Goal: Find specific page/section: Find specific page/section

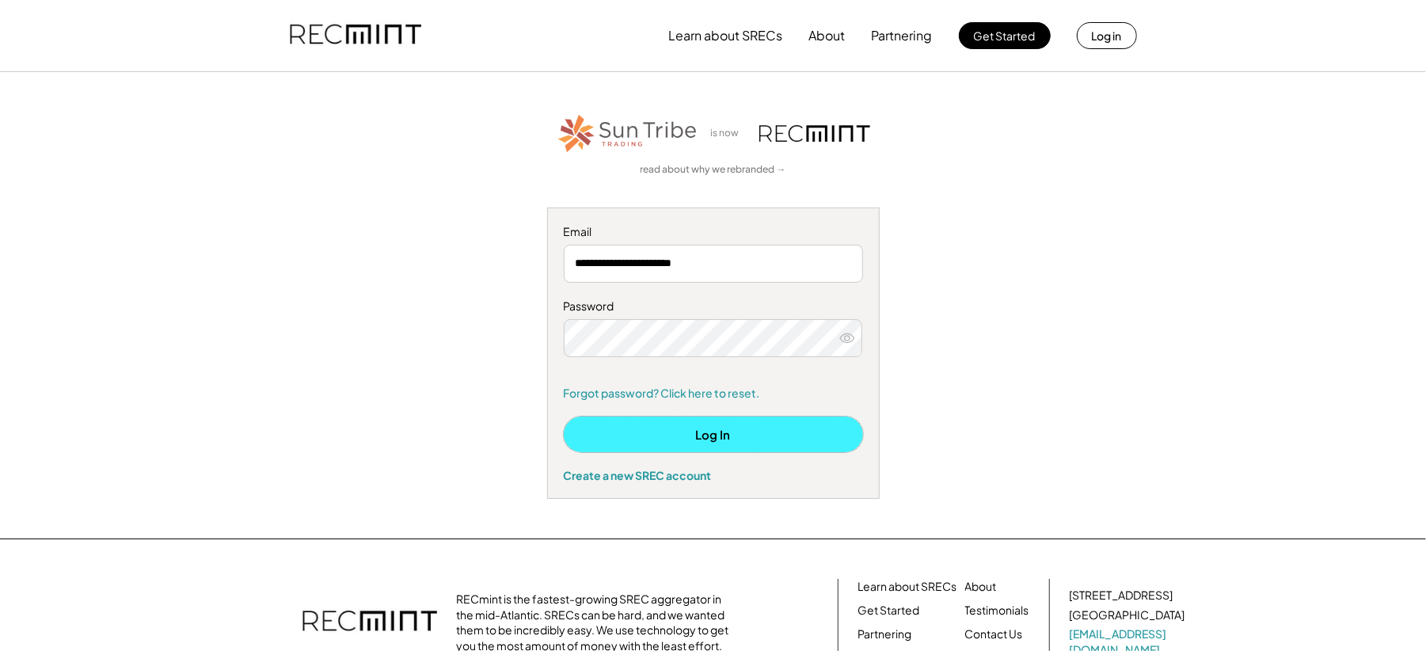
click at [641, 439] on button "Log In" at bounding box center [713, 434] width 299 height 36
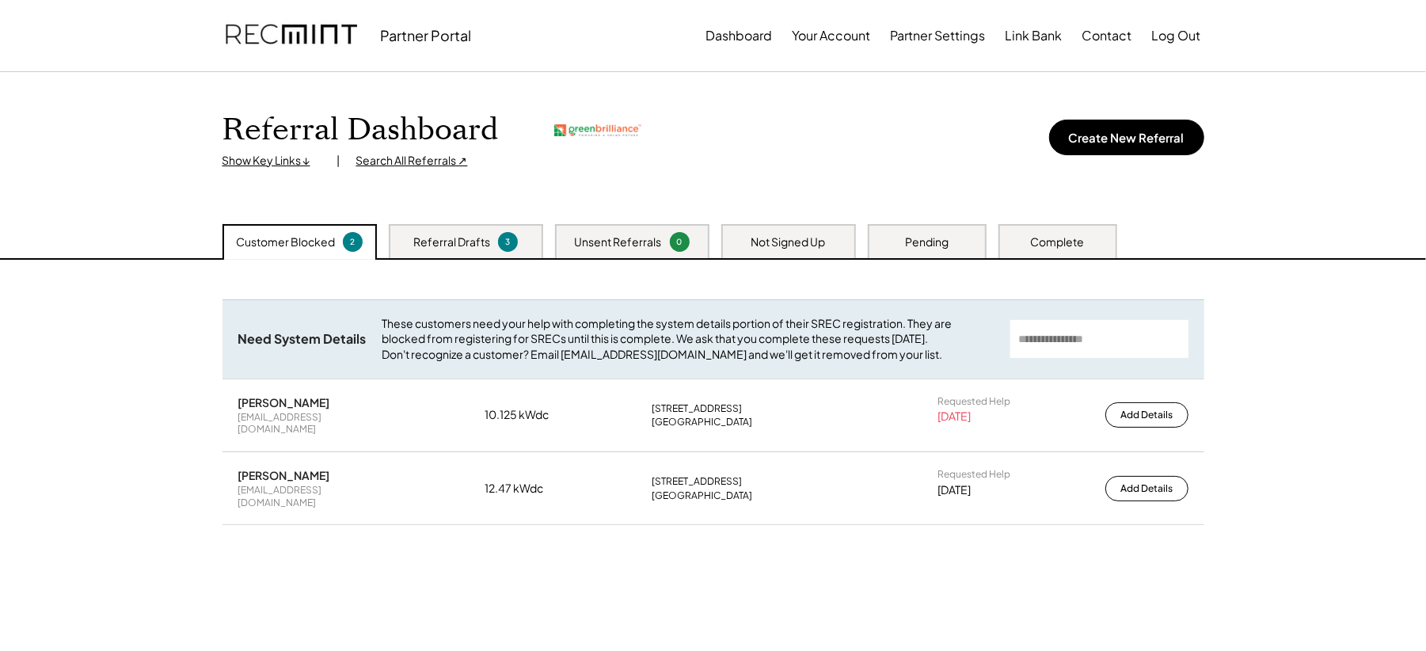
click at [420, 160] on div "Search All Referrals ↗" at bounding box center [412, 161] width 112 height 16
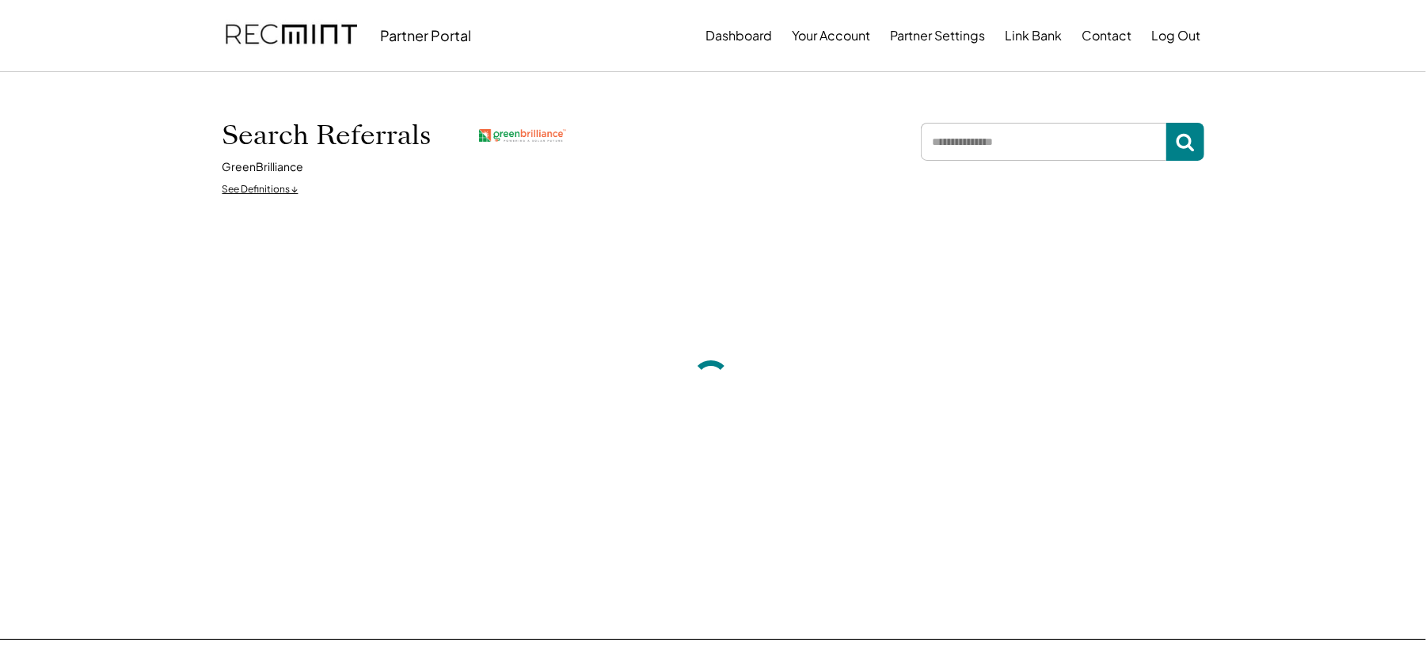
click at [977, 131] on input "input" at bounding box center [1043, 142] width 245 height 38
click at [970, 153] on input "input" at bounding box center [1043, 142] width 245 height 38
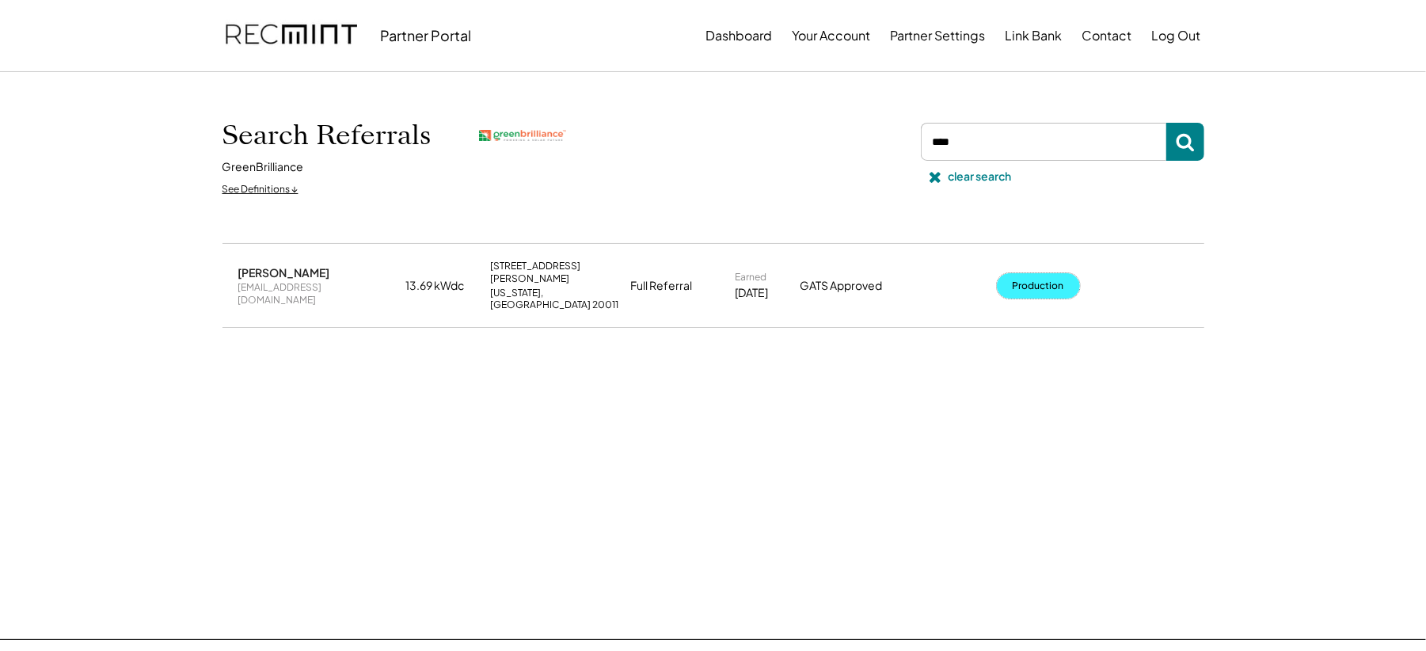
click at [1069, 283] on button "Production" at bounding box center [1038, 285] width 83 height 25
click at [1024, 280] on button "Production" at bounding box center [1038, 285] width 83 height 25
click at [994, 127] on input "input" at bounding box center [1043, 142] width 245 height 38
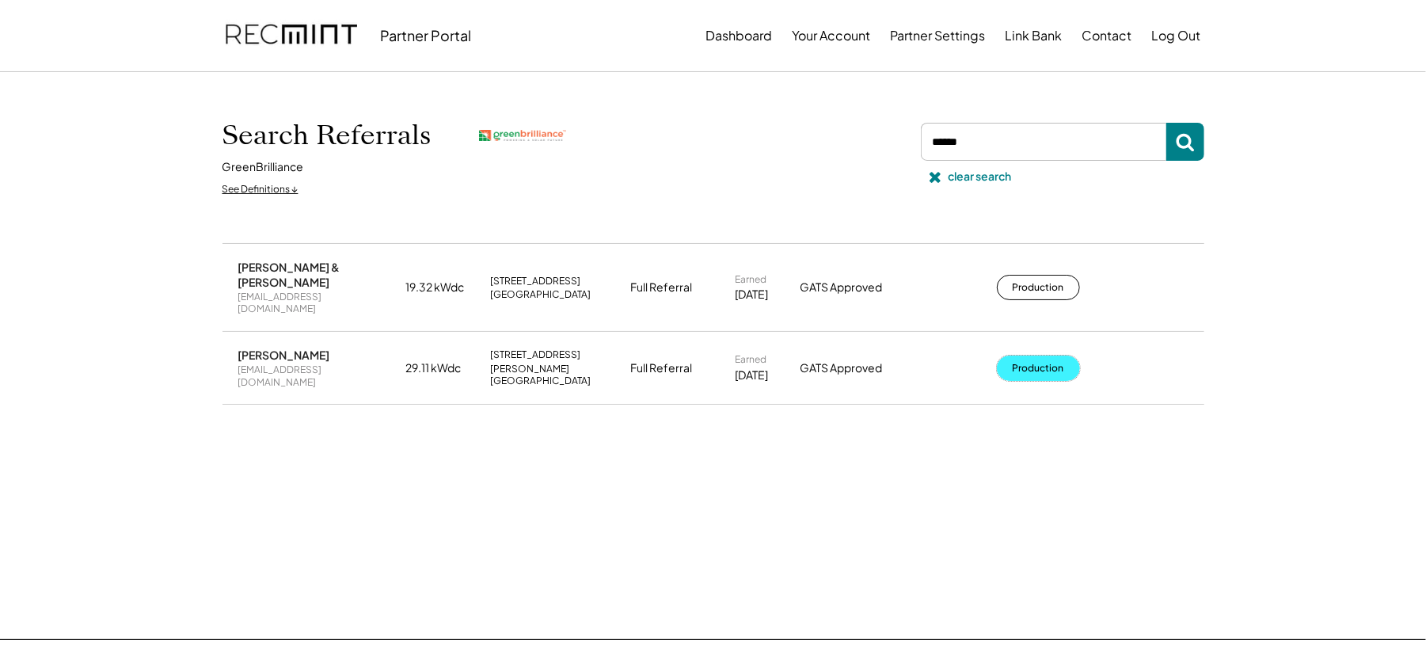
click at [1018, 355] on button "Production" at bounding box center [1038, 367] width 83 height 25
click at [986, 131] on input "input" at bounding box center [1043, 142] width 245 height 38
type input "****"
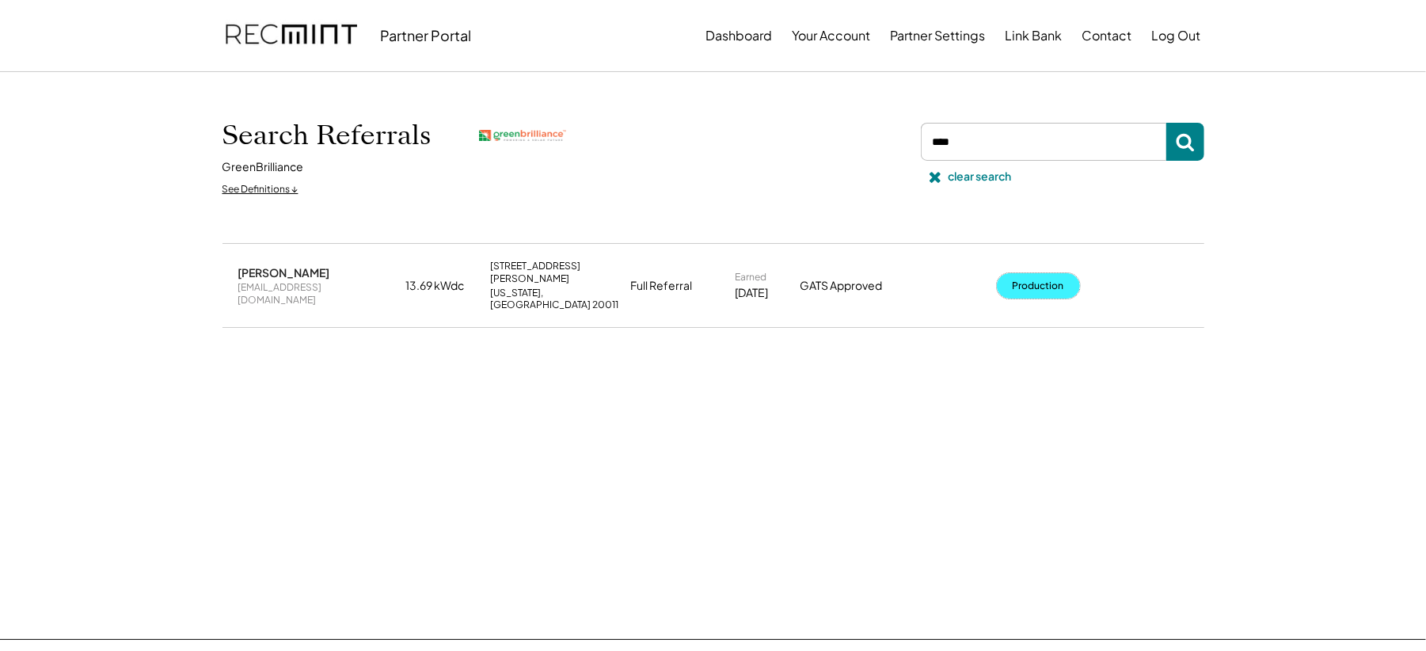
click at [1027, 273] on button "Production" at bounding box center [1038, 285] width 83 height 25
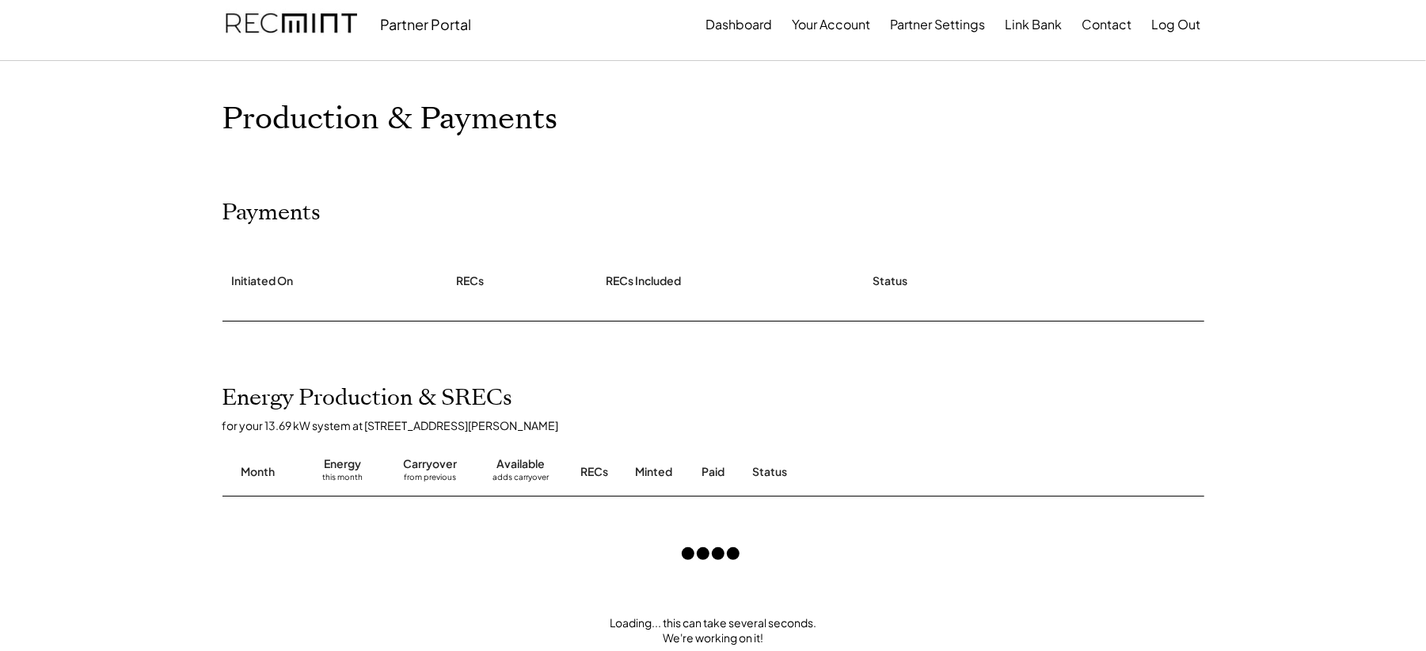
scroll to position [98, 0]
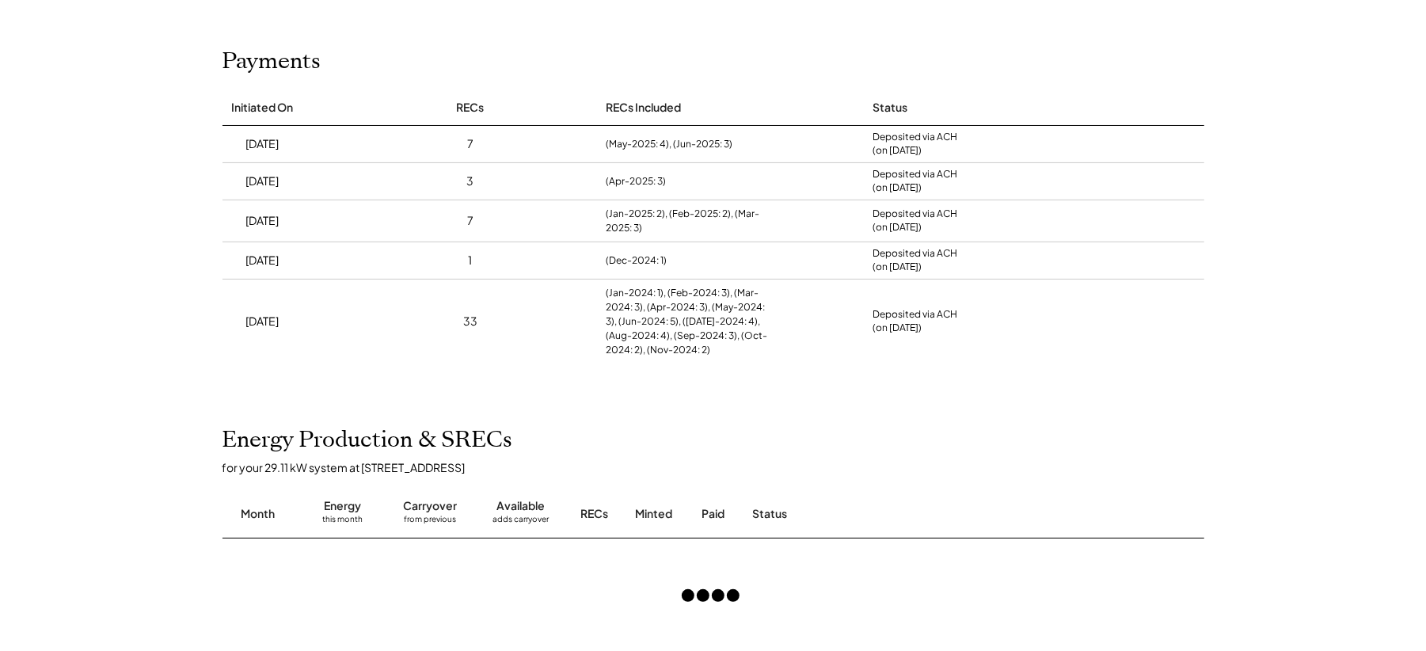
scroll to position [131, 0]
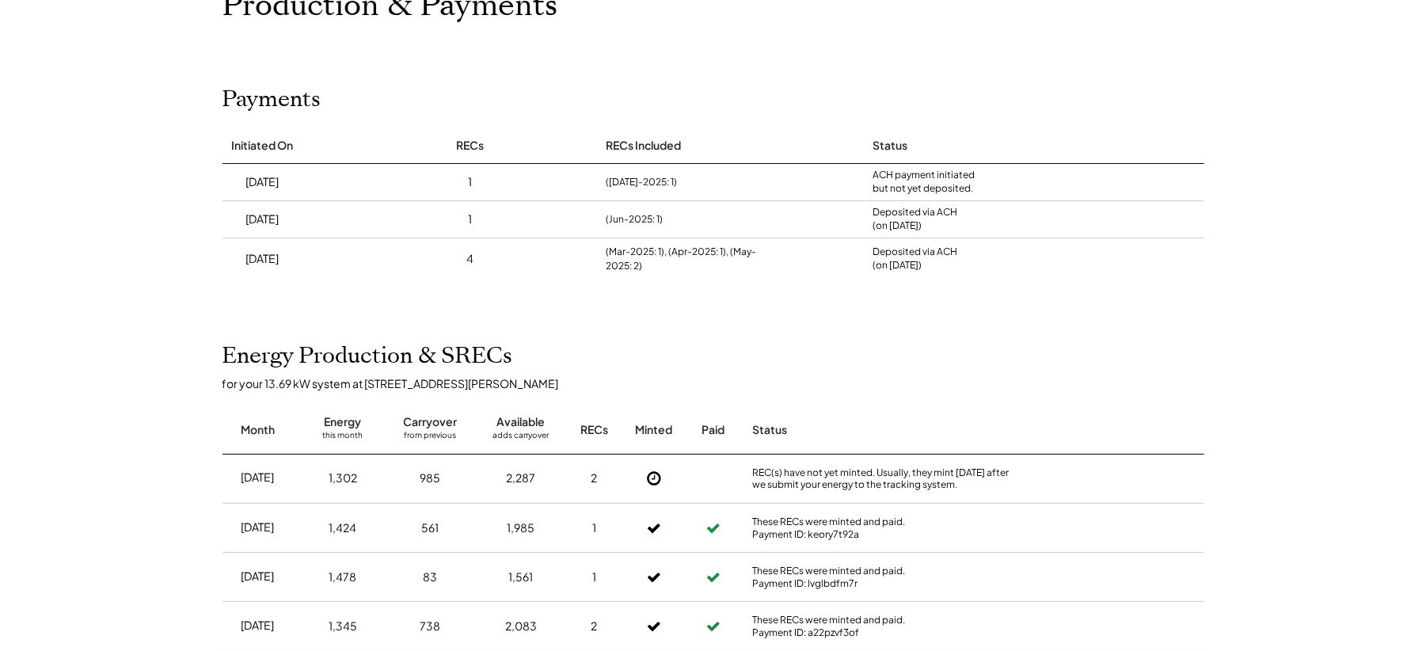
scroll to position [123, 0]
